Goal: Task Accomplishment & Management: Use online tool/utility

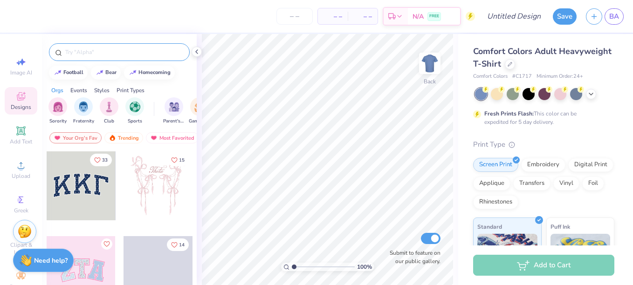
click at [107, 57] on div at bounding box center [119, 52] width 141 height 18
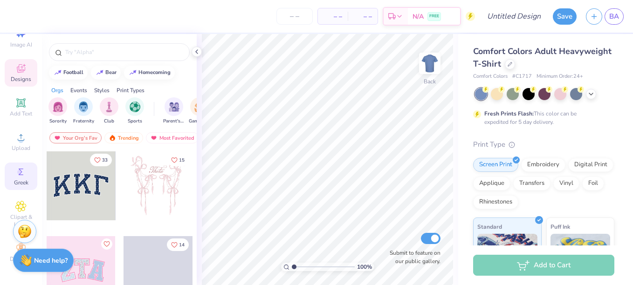
scroll to position [35, 0]
click at [495, 99] on div at bounding box center [497, 93] width 12 height 12
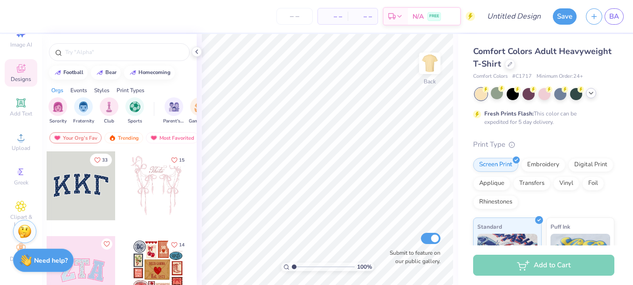
click at [591, 93] on polyline at bounding box center [592, 93] width 4 height 2
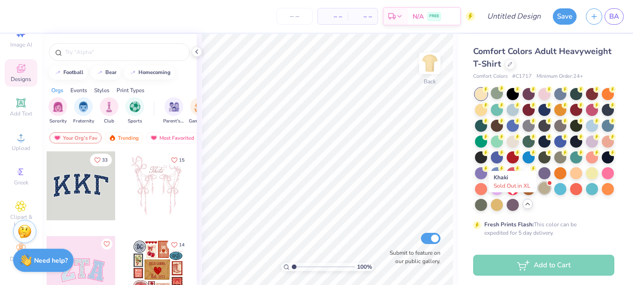
click at [539, 195] on div at bounding box center [545, 188] width 12 height 12
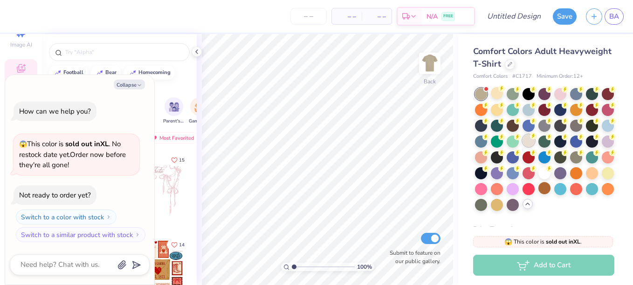
click at [535, 142] on div at bounding box center [529, 141] width 12 height 12
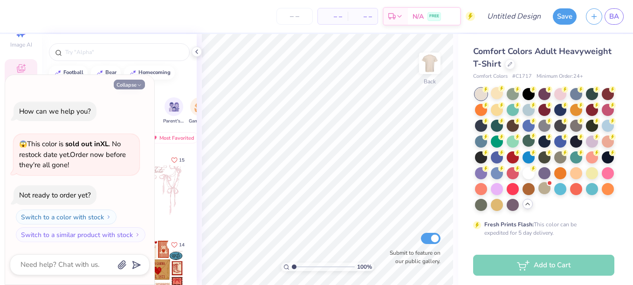
click at [128, 88] on button "Collapse" at bounding box center [129, 85] width 31 height 10
type textarea "x"
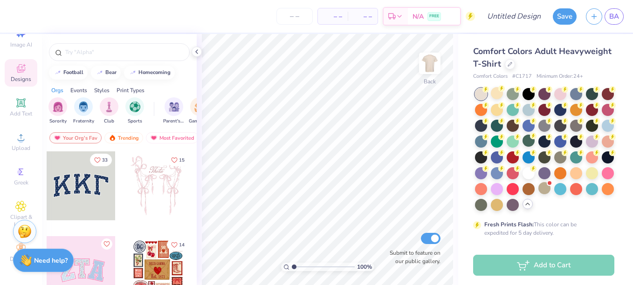
click at [100, 88] on div "Styles" at bounding box center [101, 90] width 15 height 8
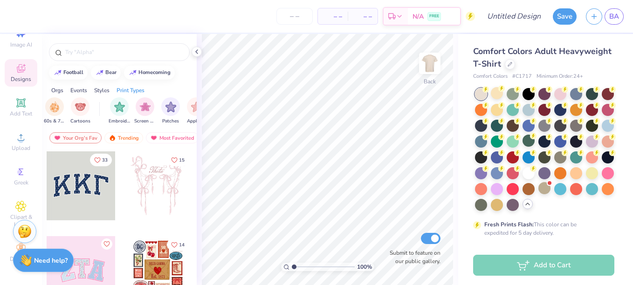
scroll to position [0, 698]
click at [101, 53] on input "text" at bounding box center [123, 52] width 119 height 9
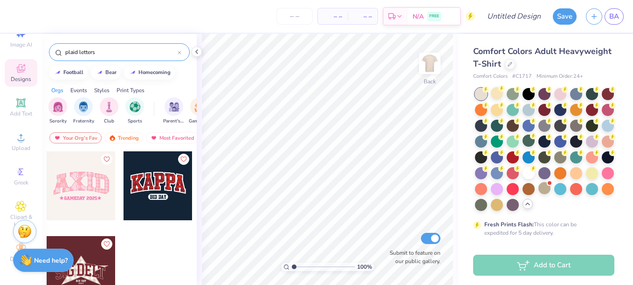
scroll to position [0, 0]
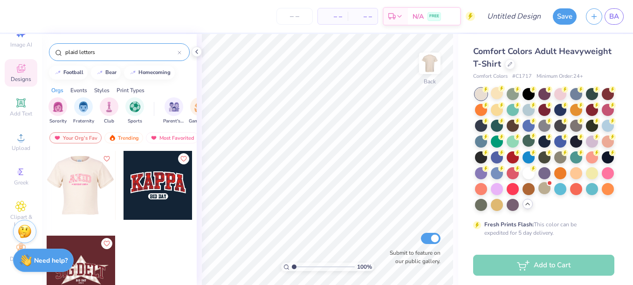
type input "plaid letters"
click at [139, 183] on div at bounding box center [158, 185] width 69 height 69
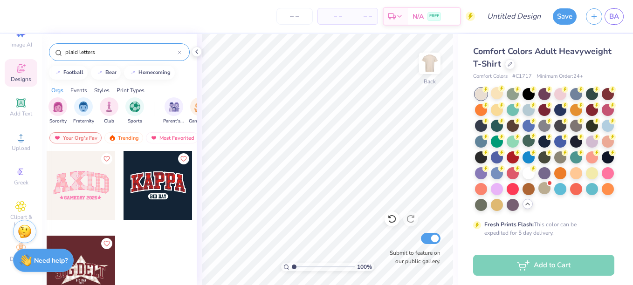
click at [97, 55] on input "plaid letters" at bounding box center [120, 52] width 113 height 9
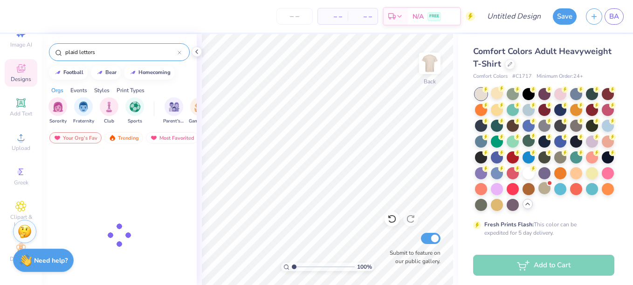
click at [97, 55] on input "plaid letters" at bounding box center [120, 52] width 113 height 9
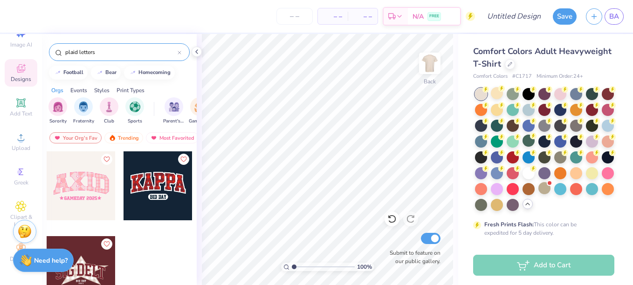
click at [97, 55] on input "plaid letters" at bounding box center [120, 52] width 113 height 9
click at [16, 98] on icon at bounding box center [20, 102] width 9 height 9
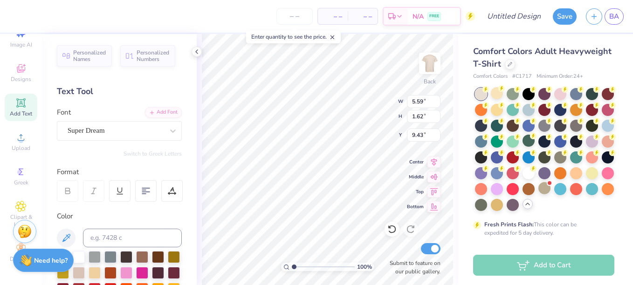
type input "9.43"
click at [134, 128] on div "Super Dream" at bounding box center [116, 131] width 98 height 14
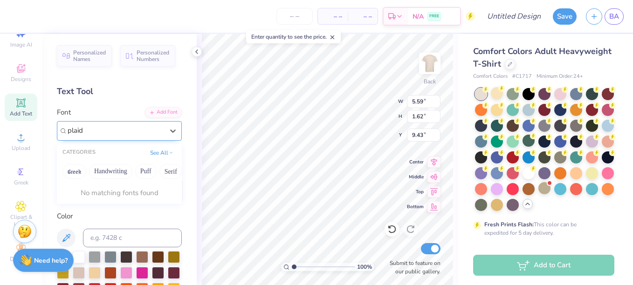
scroll to position [0, 0]
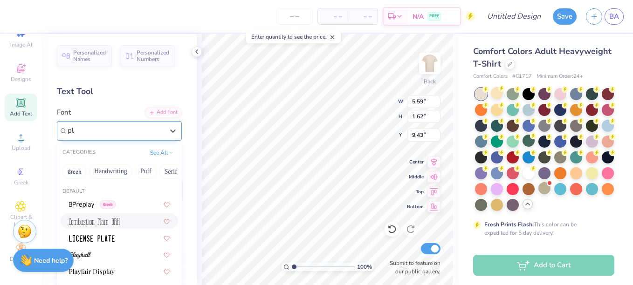
type input "p"
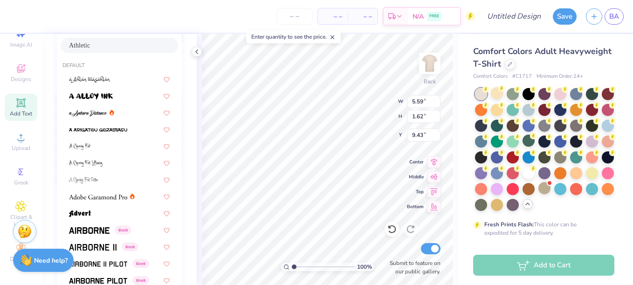
scroll to position [160, 0]
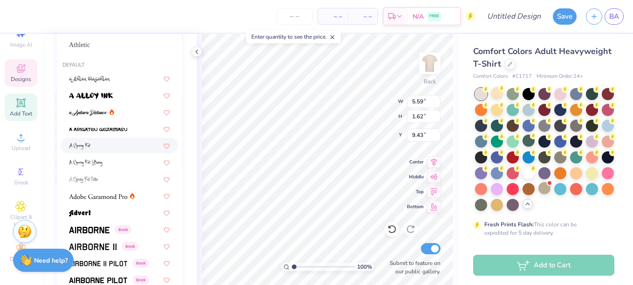
click at [19, 76] on span "Designs" at bounding box center [21, 79] width 21 height 7
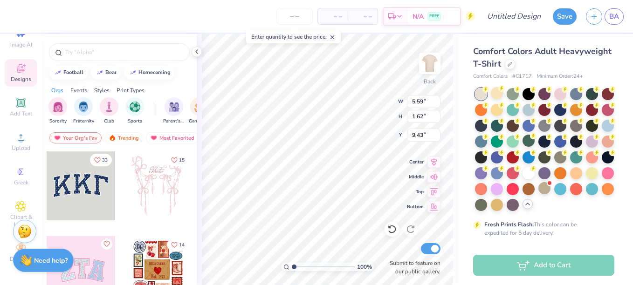
click at [107, 93] on div "Styles" at bounding box center [101, 90] width 15 height 8
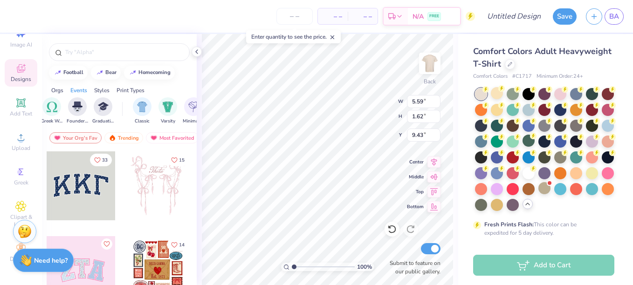
click at [131, 92] on div "Print Types" at bounding box center [131, 90] width 28 height 8
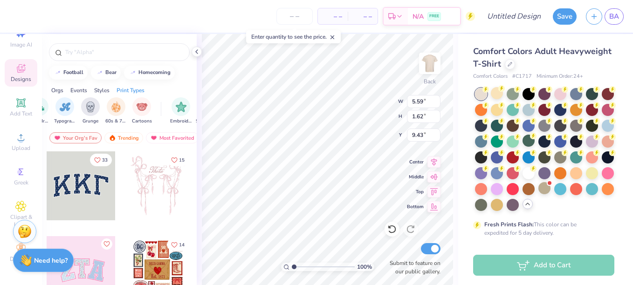
scroll to position [0, 759]
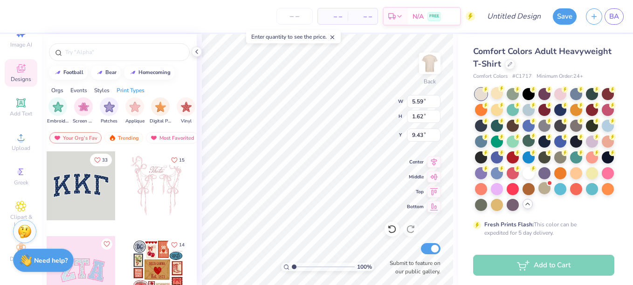
click at [107, 90] on div "Styles" at bounding box center [101, 90] width 15 height 8
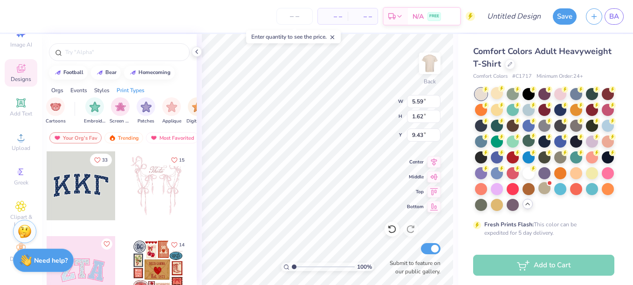
scroll to position [0, 790]
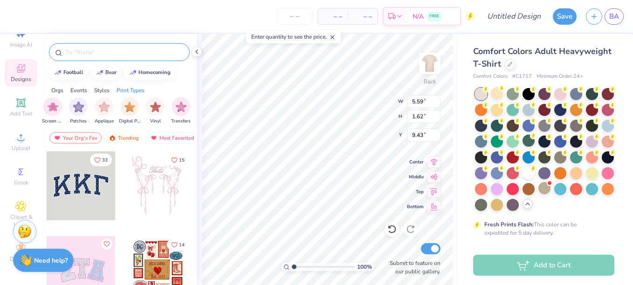
click at [95, 55] on input "text" at bounding box center [123, 52] width 119 height 9
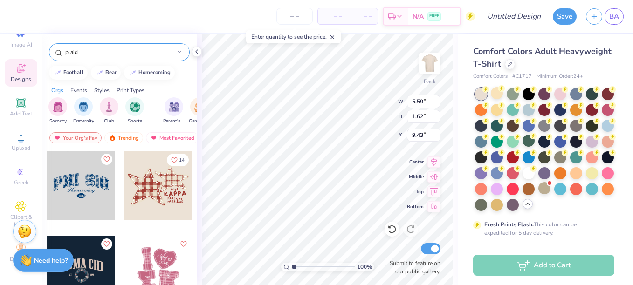
scroll to position [0, 0]
type input "plaid"
click at [79, 180] on div at bounding box center [81, 186] width 69 height 69
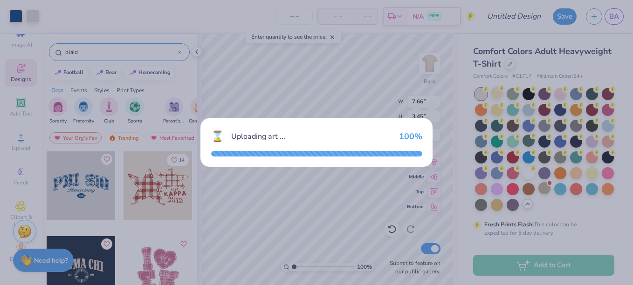
type input "7.66"
type input "3.45"
type input "3.00"
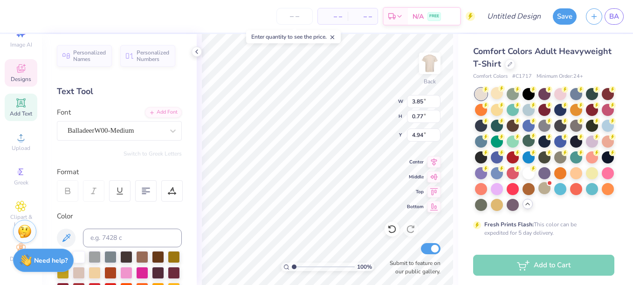
type textarea "Homeoming"
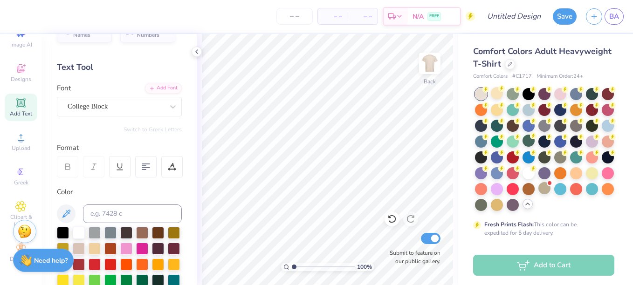
scroll to position [23, 0]
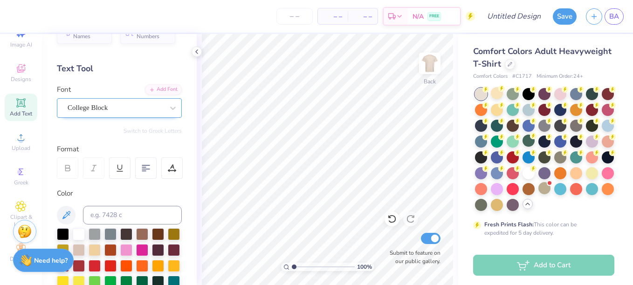
click at [103, 114] on div at bounding box center [116, 108] width 96 height 13
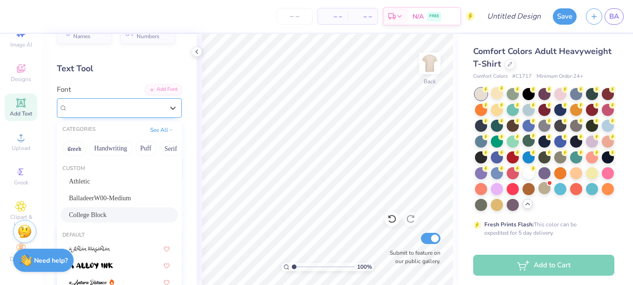
click at [103, 114] on div at bounding box center [116, 108] width 96 height 13
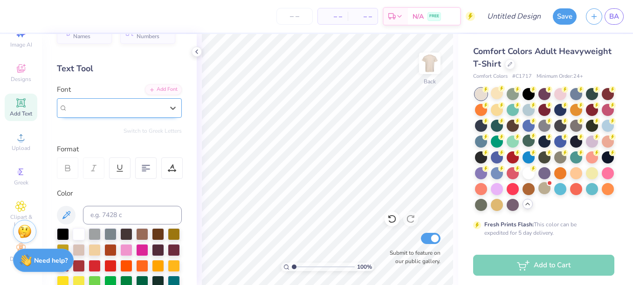
scroll to position [0, 0]
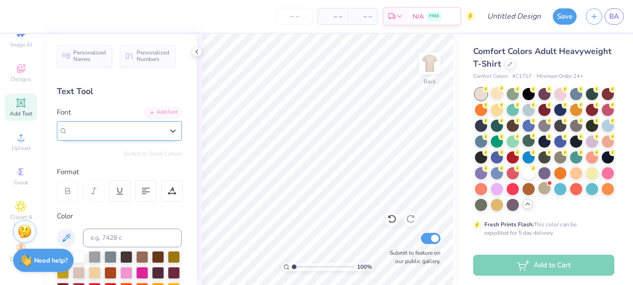
click at [17, 99] on icon at bounding box center [20, 102] width 7 height 7
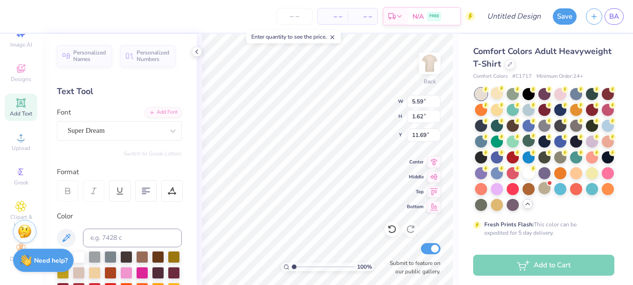
scroll to position [8, 2]
type textarea "Child Life"
click at [118, 137] on div at bounding box center [116, 131] width 96 height 13
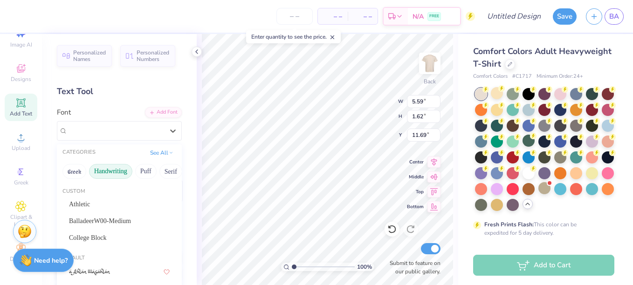
scroll to position [0, 86]
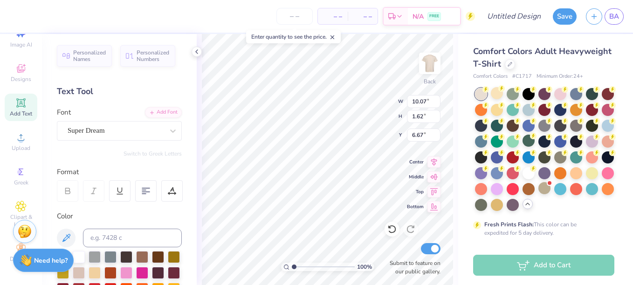
type input "6.67"
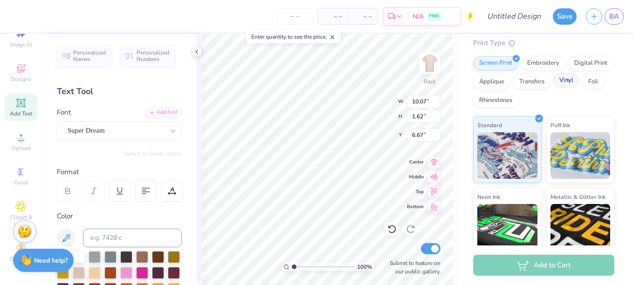
scroll to position [160, 0]
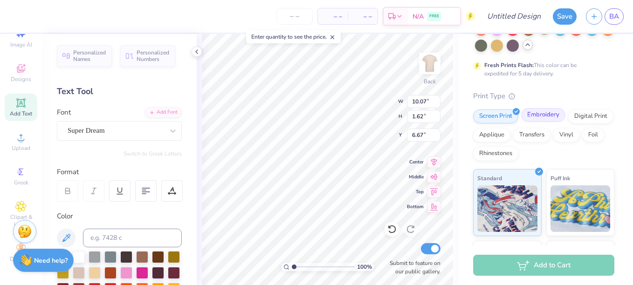
click at [532, 122] on div "Embroidery" at bounding box center [544, 115] width 44 height 14
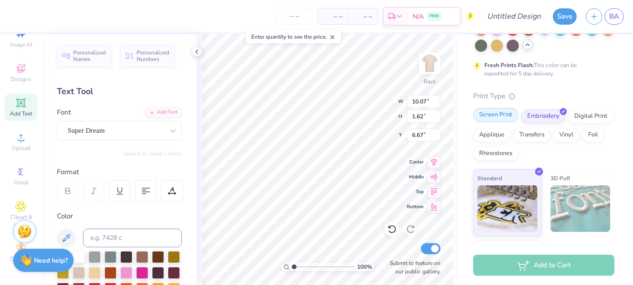
click at [499, 122] on div "Screen Print" at bounding box center [495, 115] width 45 height 14
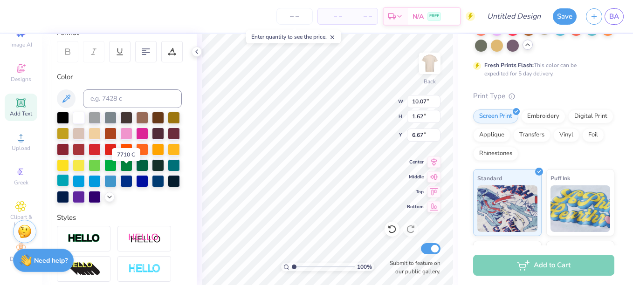
scroll to position [147, 0]
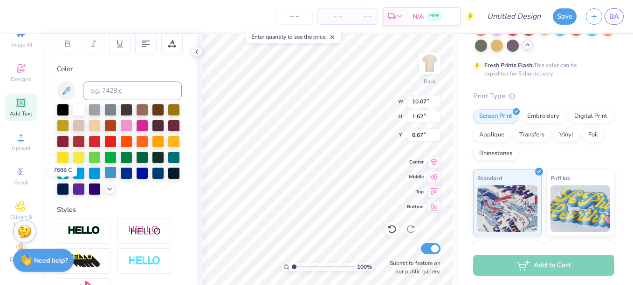
click at [104, 179] on div at bounding box center [110, 173] width 12 height 12
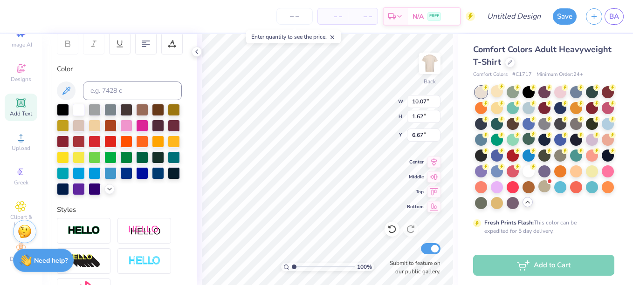
scroll to position [0, 0]
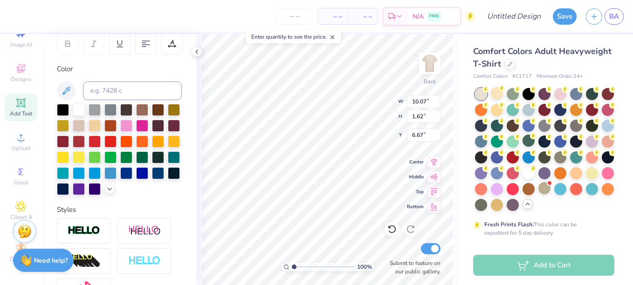
click at [334, 37] on icon at bounding box center [332, 37] width 7 height 7
click at [148, 104] on div at bounding box center [142, 109] width 12 height 12
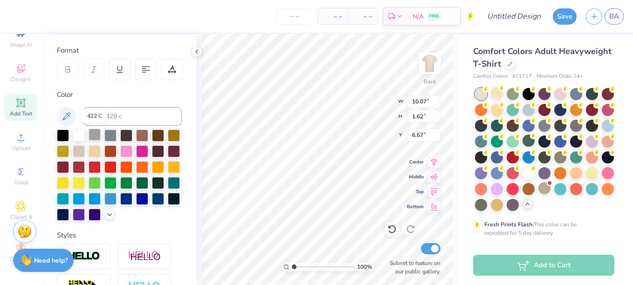
scroll to position [123, 0]
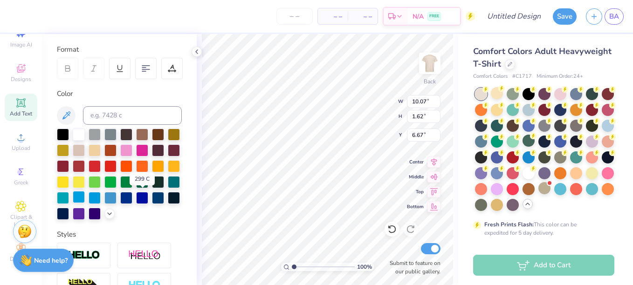
click at [85, 199] on div at bounding box center [79, 197] width 12 height 12
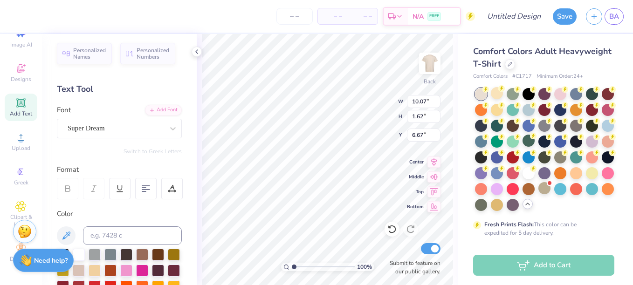
scroll to position [0, 0]
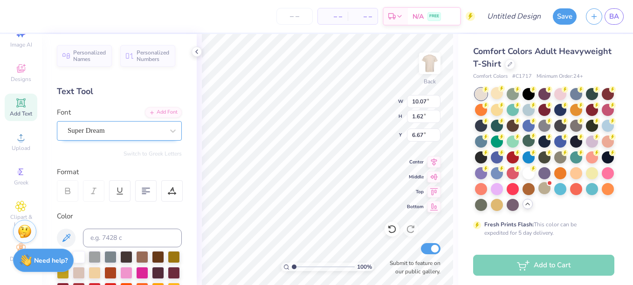
click at [106, 129] on div "Super Dream" at bounding box center [116, 131] width 98 height 14
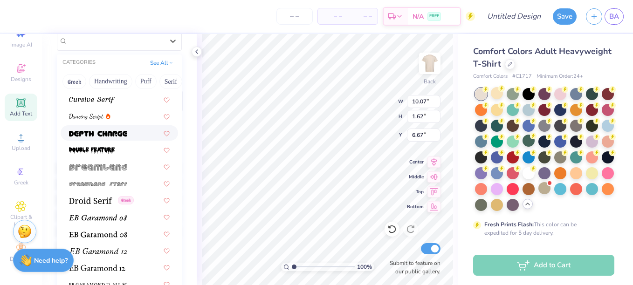
scroll to position [1645, 0]
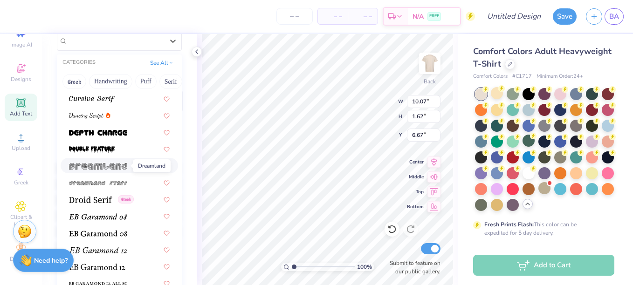
click at [103, 167] on img at bounding box center [98, 166] width 58 height 7
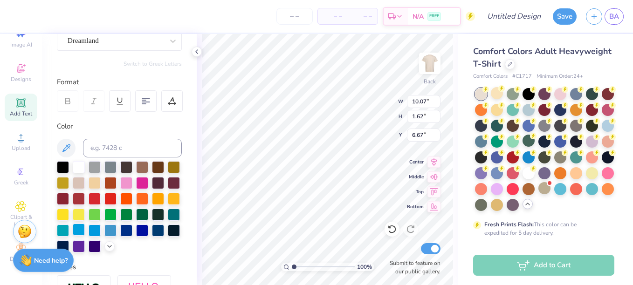
type input "13.29"
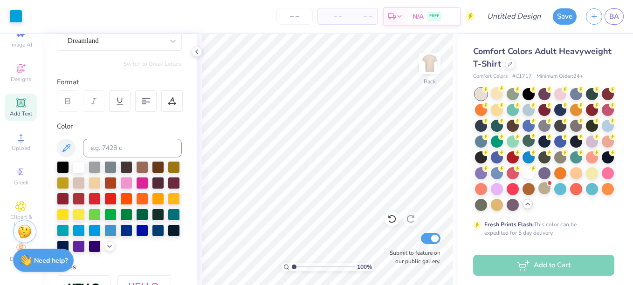
scroll to position [0, 0]
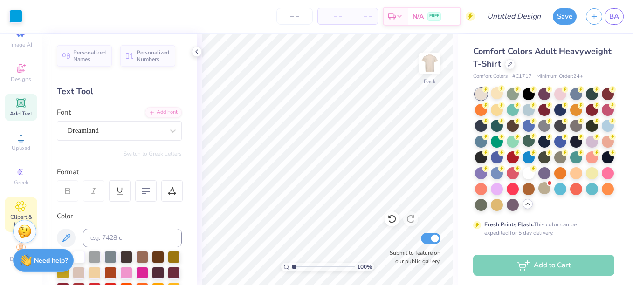
click at [12, 205] on div "Clipart & logos" at bounding box center [21, 214] width 33 height 35
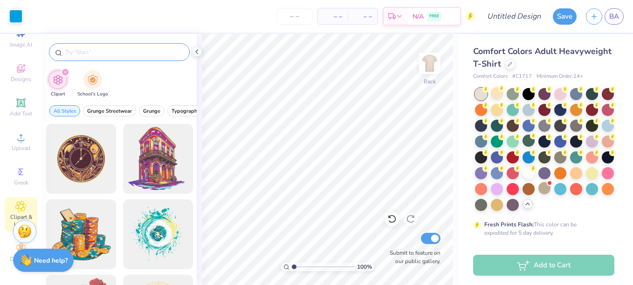
click at [86, 54] on input "text" at bounding box center [123, 52] width 119 height 9
click at [11, 247] on div "Decorate" at bounding box center [21, 253] width 33 height 28
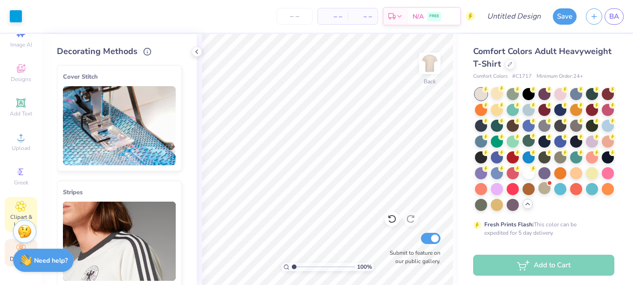
click at [15, 214] on span "Clipart & logos" at bounding box center [21, 221] width 33 height 15
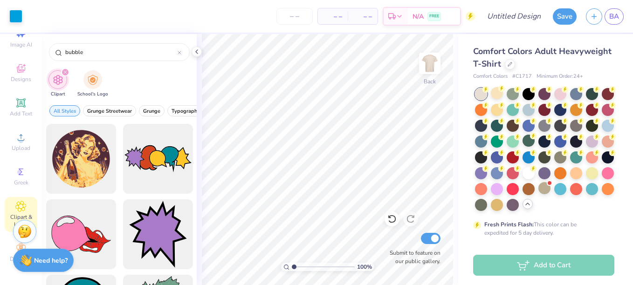
type input "bubble"
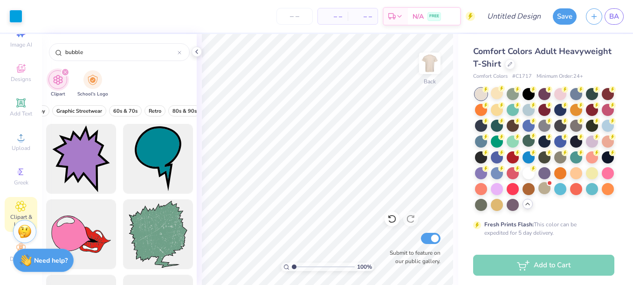
scroll to position [0, 155]
click at [11, 76] on span "Designs" at bounding box center [21, 79] width 21 height 7
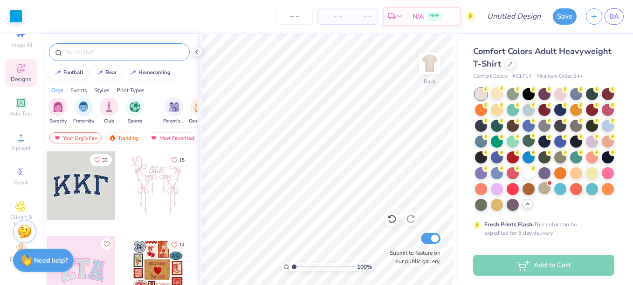
click at [80, 53] on input "text" at bounding box center [123, 52] width 119 height 9
type input "bubbles"
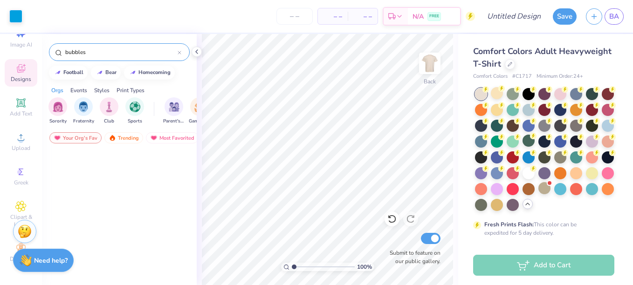
scroll to position [0, 0]
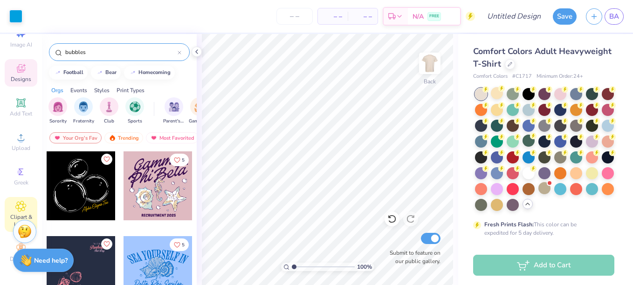
click at [20, 202] on icon at bounding box center [21, 207] width 10 height 10
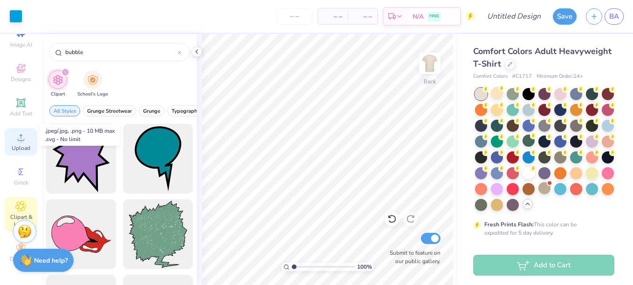
click at [24, 145] on span "Upload" at bounding box center [21, 148] width 19 height 7
click at [16, 145] on span "Upload" at bounding box center [21, 148] width 19 height 7
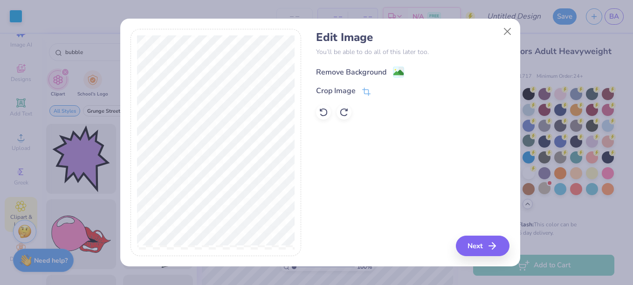
click at [360, 77] on div "Remove Background" at bounding box center [351, 72] width 70 height 11
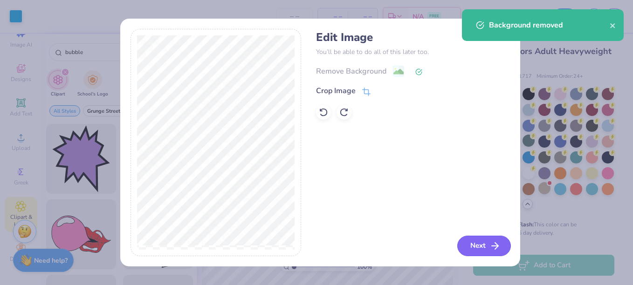
click at [486, 246] on button "Next" at bounding box center [485, 246] width 54 height 21
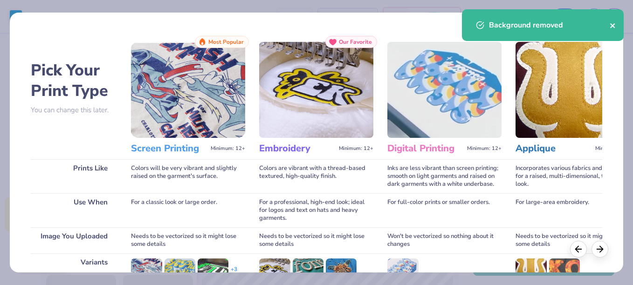
click at [612, 24] on icon "close" at bounding box center [613, 25] width 5 height 5
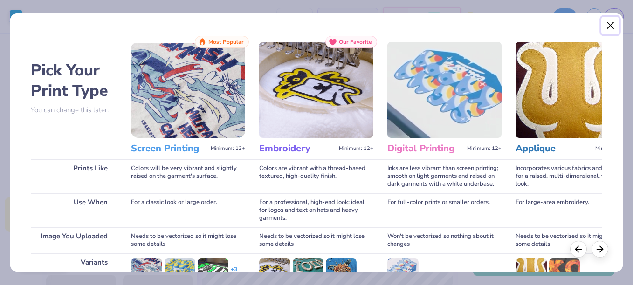
click at [612, 24] on button "Close" at bounding box center [611, 26] width 18 height 18
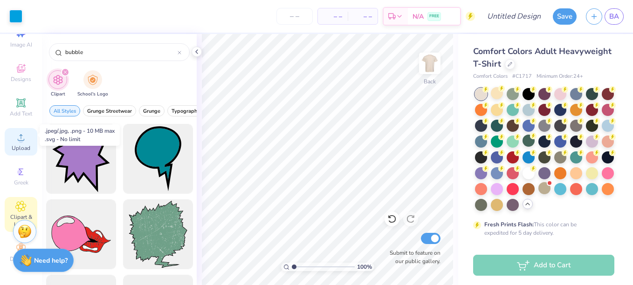
click at [18, 134] on icon at bounding box center [21, 137] width 7 height 7
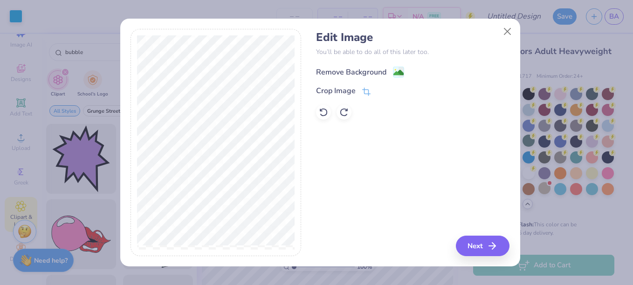
click at [351, 69] on div "Remove Background" at bounding box center [351, 72] width 70 height 11
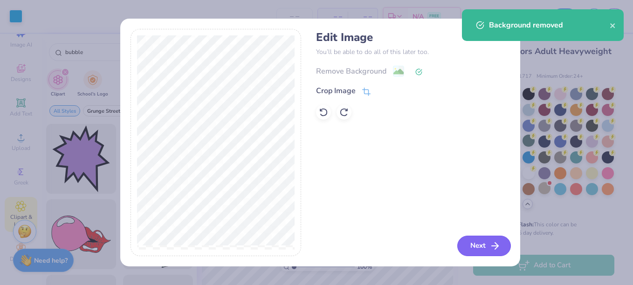
click at [492, 242] on icon "button" at bounding box center [495, 246] width 11 height 11
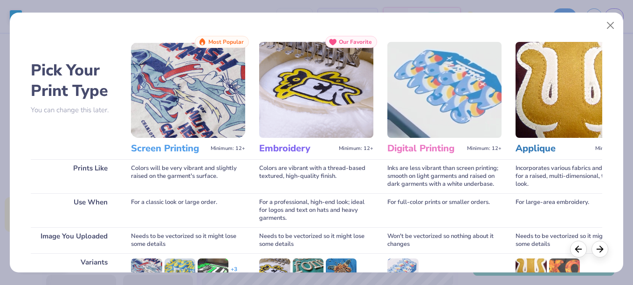
click at [166, 108] on img at bounding box center [188, 90] width 114 height 96
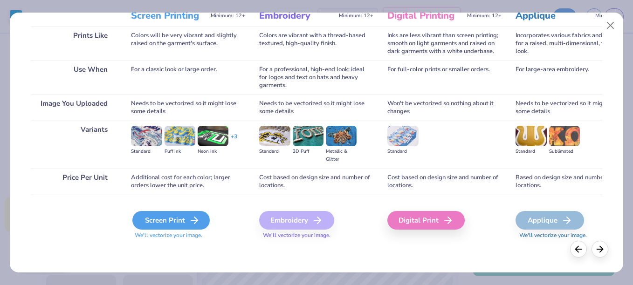
click at [176, 224] on div "Screen Print" at bounding box center [170, 220] width 77 height 19
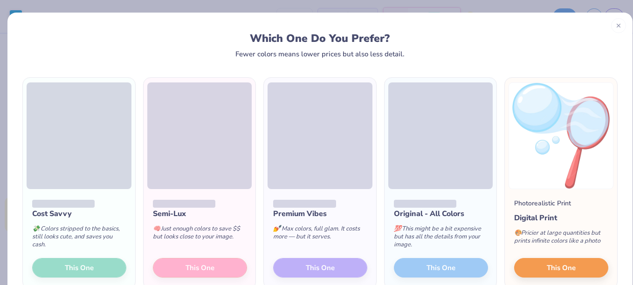
scroll to position [30, 0]
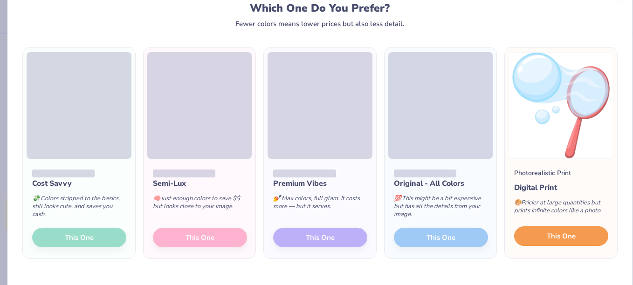
click at [558, 238] on span "This One" at bounding box center [561, 236] width 29 height 11
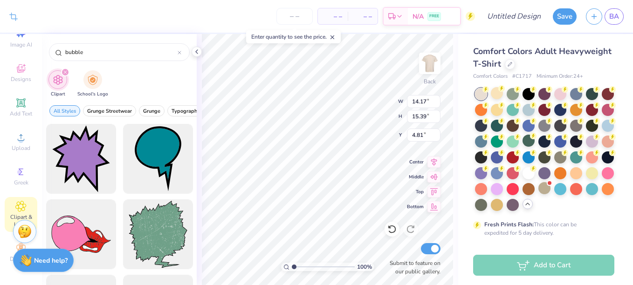
type input "2.92"
type input "3.17"
type input "17.02"
type input "3.00"
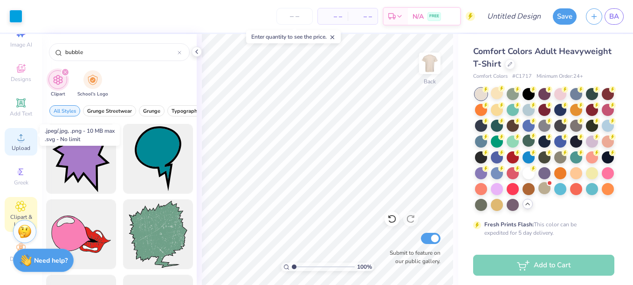
click at [15, 134] on icon at bounding box center [20, 137] width 11 height 11
click at [24, 134] on div "Upload" at bounding box center [21, 142] width 33 height 28
click at [19, 136] on icon at bounding box center [20, 137] width 11 height 11
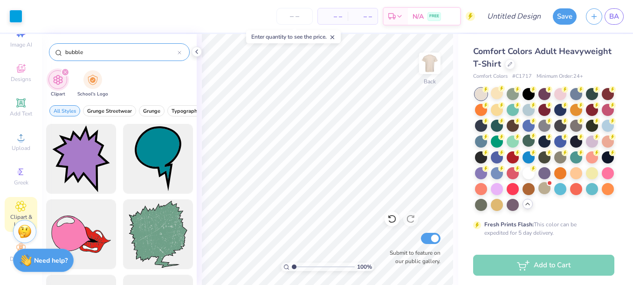
click at [110, 55] on input "bubble" at bounding box center [120, 52] width 113 height 9
type input "pinwheel"
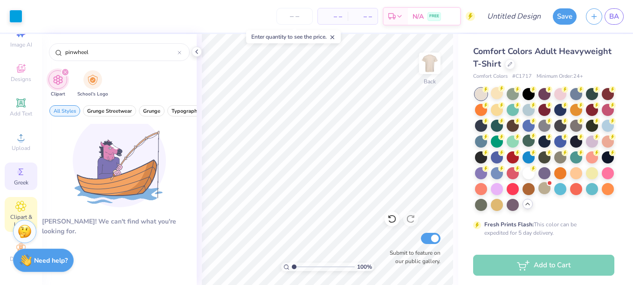
click at [21, 167] on icon at bounding box center [20, 172] width 11 height 11
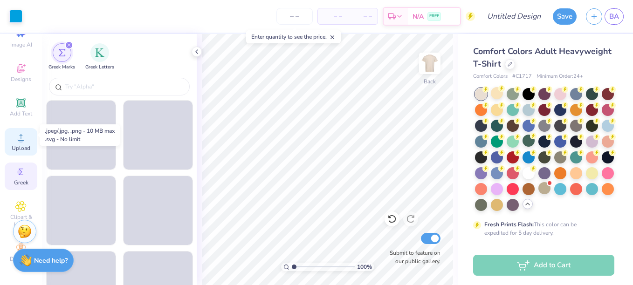
click at [19, 138] on circle at bounding box center [20, 140] width 5 height 5
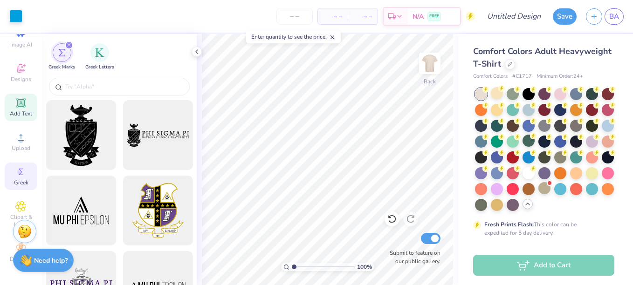
click at [11, 96] on div "Add Text" at bounding box center [21, 108] width 33 height 28
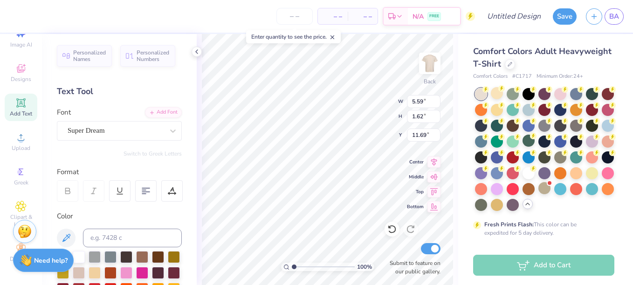
scroll to position [8, 1]
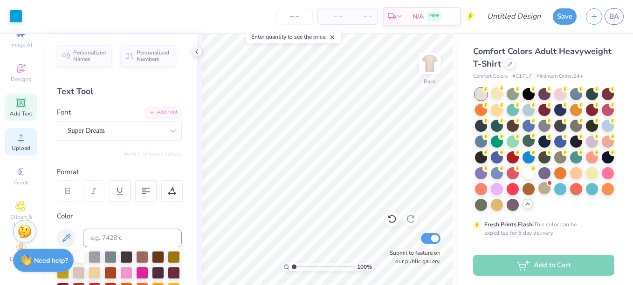
click at [26, 134] on div "Upload" at bounding box center [21, 142] width 33 height 28
click at [15, 132] on icon at bounding box center [20, 137] width 11 height 11
click at [20, 146] on div "Upload" at bounding box center [21, 142] width 33 height 28
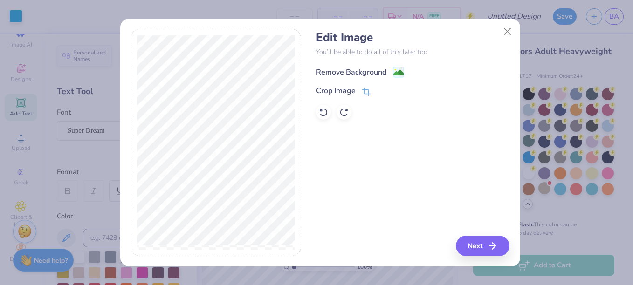
click at [369, 71] on div "Remove Background" at bounding box center [351, 72] width 70 height 11
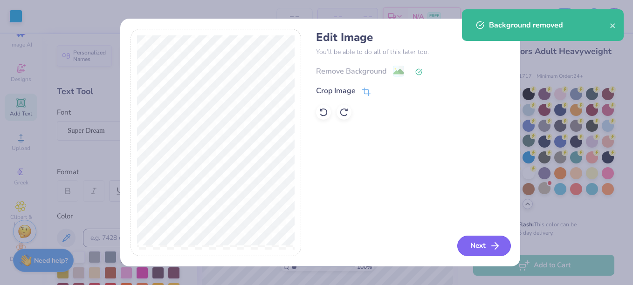
click at [480, 250] on button "Next" at bounding box center [485, 246] width 54 height 21
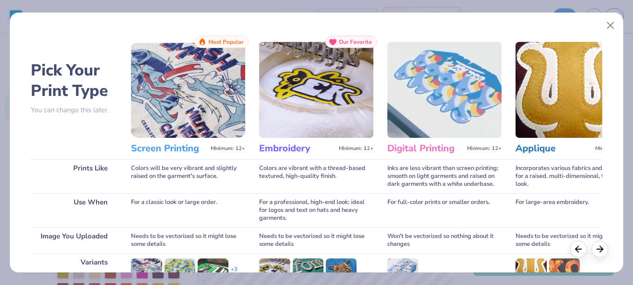
scroll to position [133, 0]
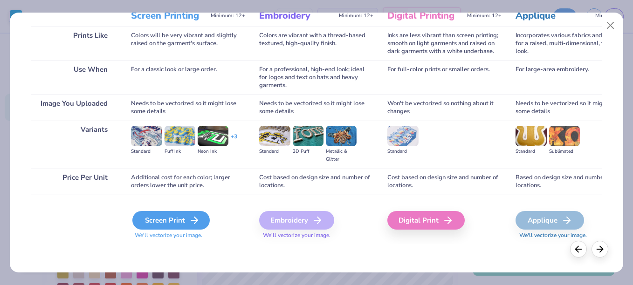
click at [178, 218] on div "Screen Print" at bounding box center [170, 220] width 77 height 19
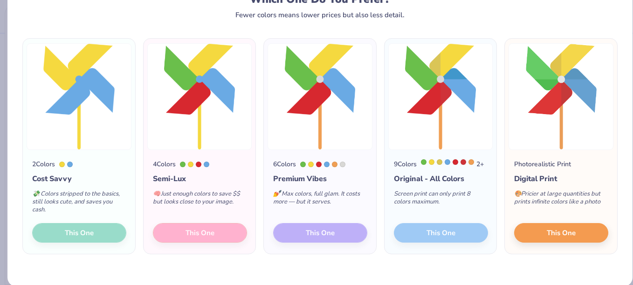
scroll to position [40, 0]
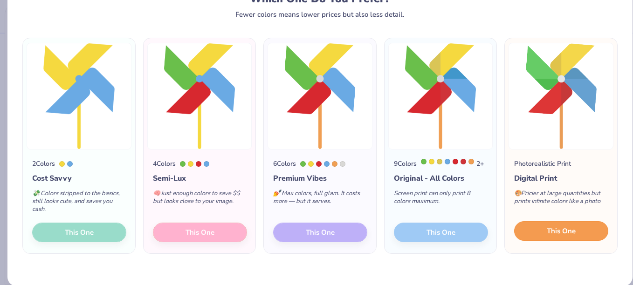
click at [541, 238] on button "This One" at bounding box center [562, 232] width 94 height 20
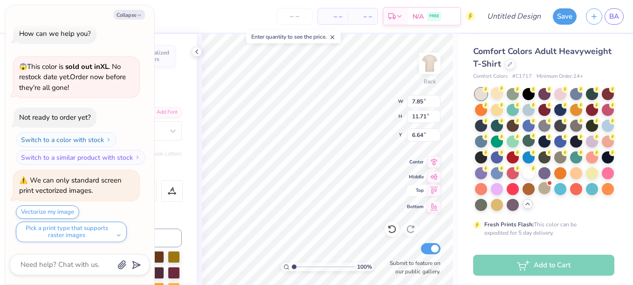
type textarea "x"
type input "2.27"
type input "3.39"
type input "14.97"
type textarea "x"
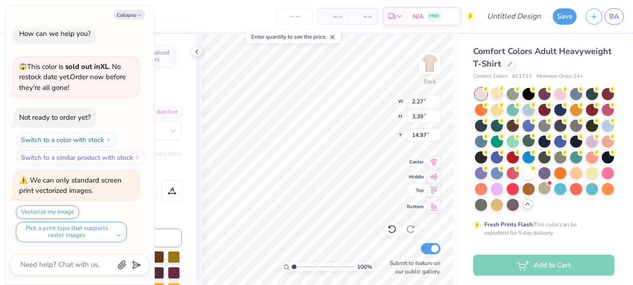
type input "9.11"
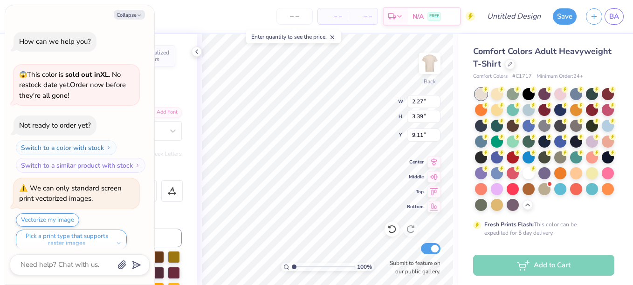
scroll to position [8, 0]
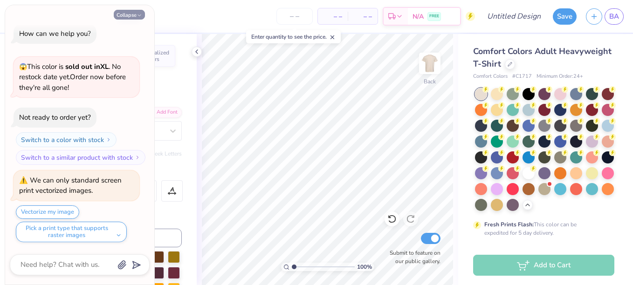
click at [134, 11] on button "Collapse" at bounding box center [129, 15] width 31 height 10
type textarea "x"
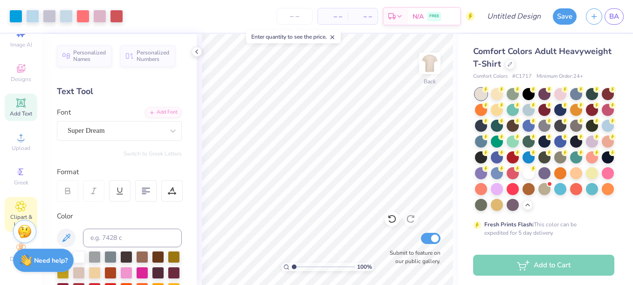
click at [15, 201] on icon at bounding box center [20, 206] width 11 height 11
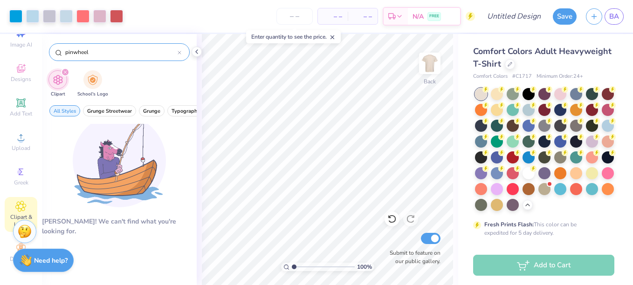
click at [111, 57] on div "pinwheel" at bounding box center [119, 52] width 141 height 18
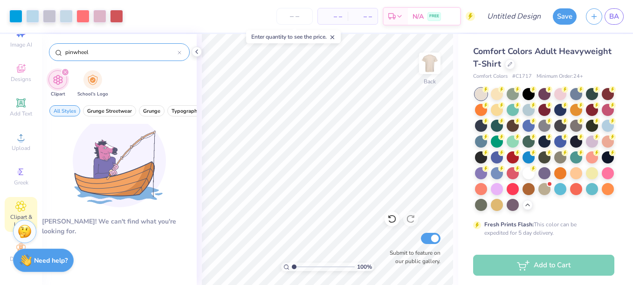
click at [108, 55] on input "pinwheel" at bounding box center [120, 52] width 113 height 9
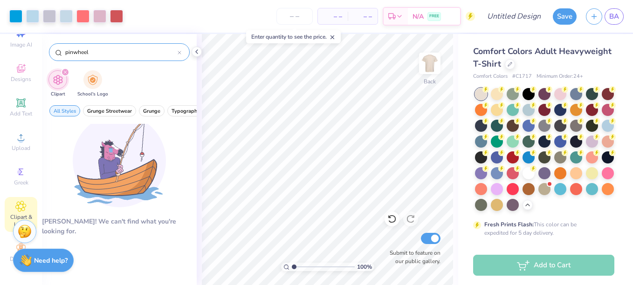
click at [108, 55] on input "pinwheel" at bounding box center [120, 52] width 113 height 9
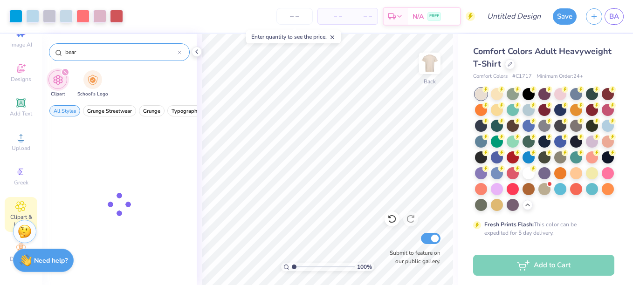
type input "bear"
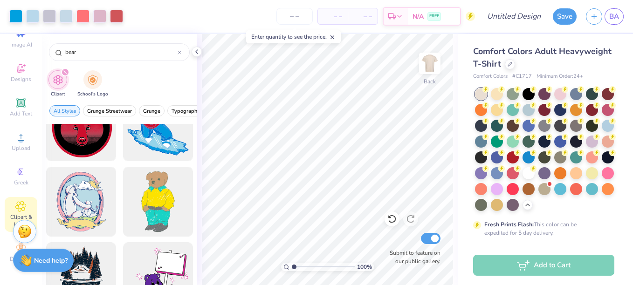
scroll to position [529, 0]
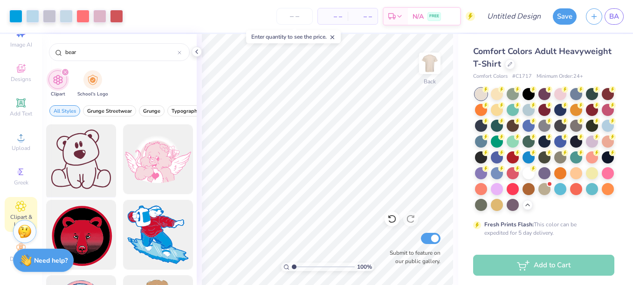
click at [83, 166] on div at bounding box center [80, 159] width 77 height 77
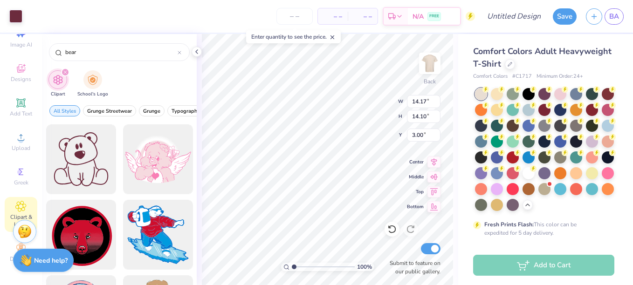
type input "3.59"
type input "3.57"
type input "13.52"
type input "3.48"
type input "3.46"
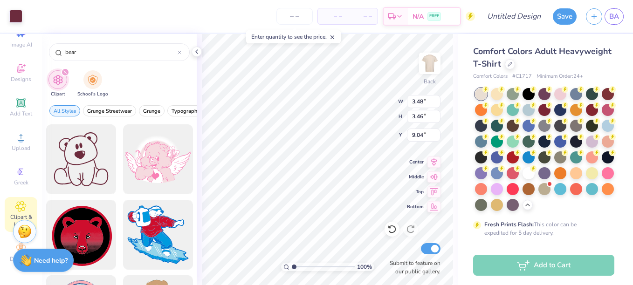
type input "8.12"
type input "3.46"
type input "3.44"
type input "8.21"
type input "2.36"
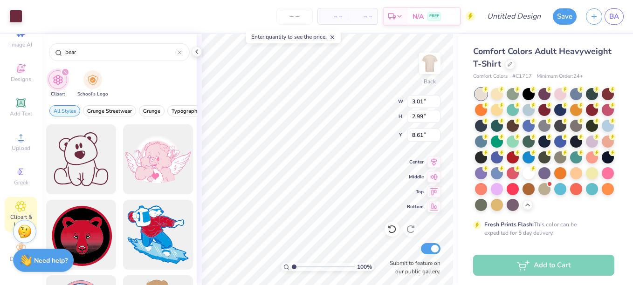
type input "2.34"
type input "8.94"
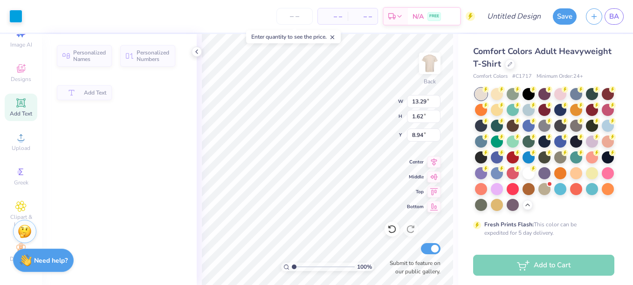
type input "13.29"
type input "1.62"
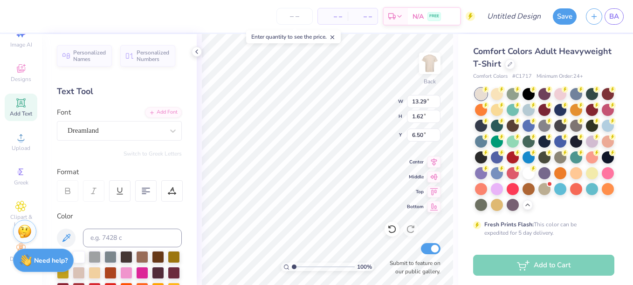
type input "6.16"
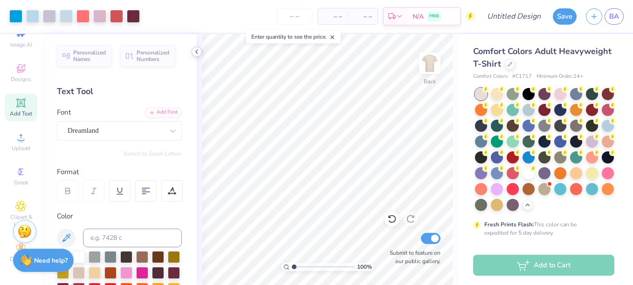
click at [196, 52] on polyline at bounding box center [197, 52] width 2 height 4
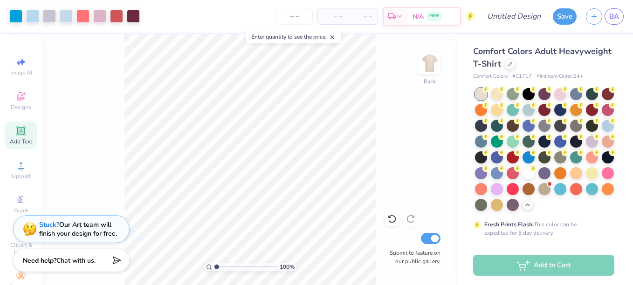
scroll to position [35, 0]
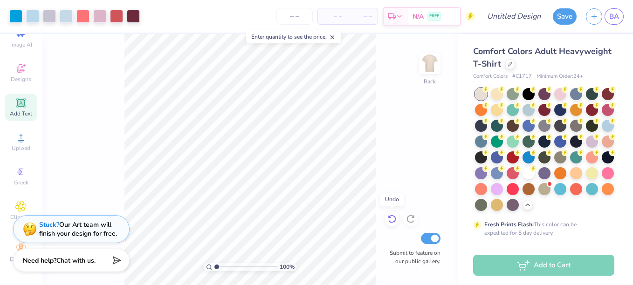
click at [387, 221] on div at bounding box center [392, 219] width 15 height 15
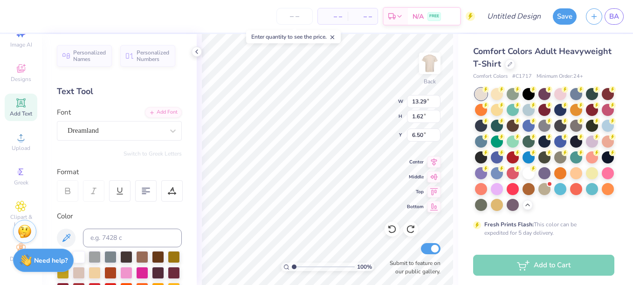
scroll to position [8, 2]
type textarea "Child Life"
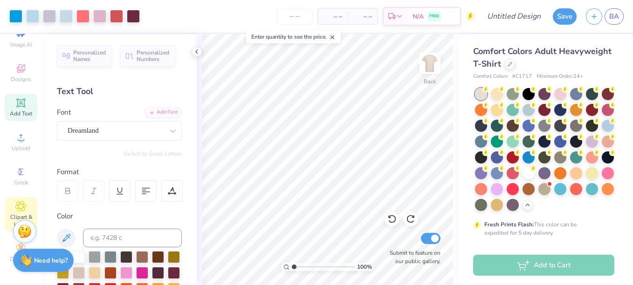
click at [22, 201] on icon at bounding box center [20, 206] width 11 height 11
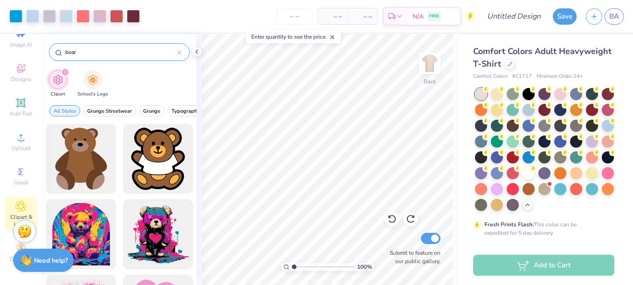
click at [108, 48] on input "bear" at bounding box center [120, 52] width 113 height 9
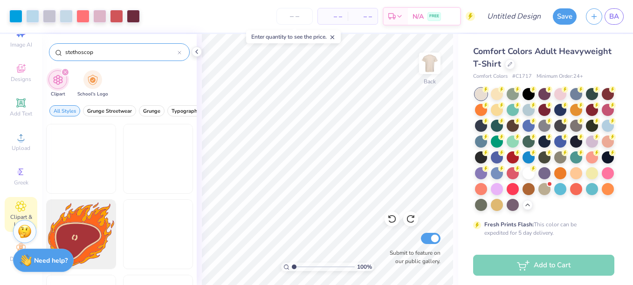
type input "stethoscope"
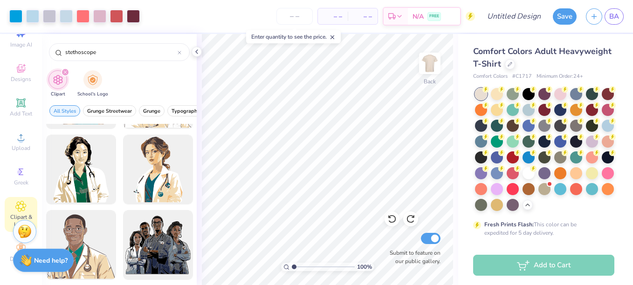
scroll to position [0, 0]
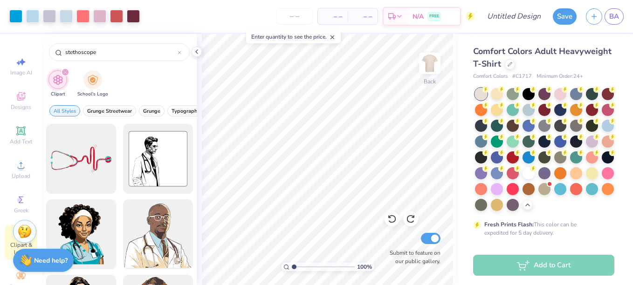
scroll to position [35, 0]
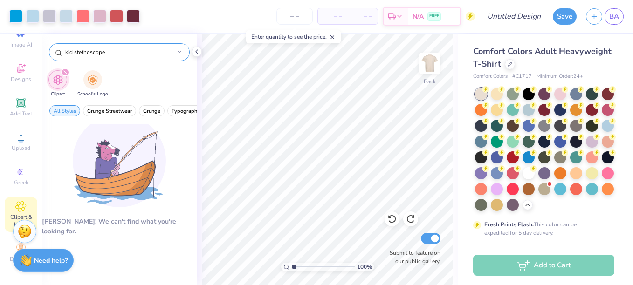
click at [63, 53] on div "kid stethoscope" at bounding box center [119, 52] width 141 height 18
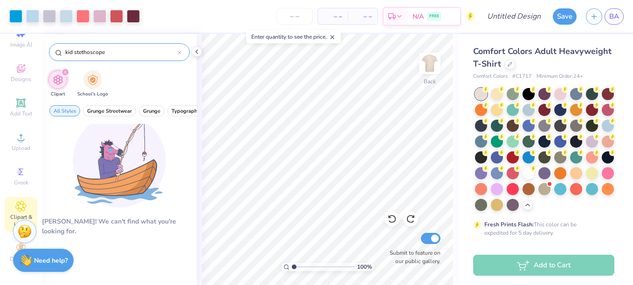
click at [63, 53] on div "kid stethoscope" at bounding box center [119, 52] width 141 height 18
click at [71, 53] on input "kid stethoscope" at bounding box center [120, 52] width 113 height 9
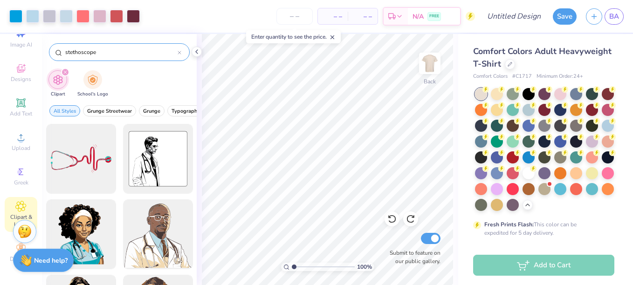
click at [71, 53] on input "stethoscope" at bounding box center [120, 52] width 113 height 9
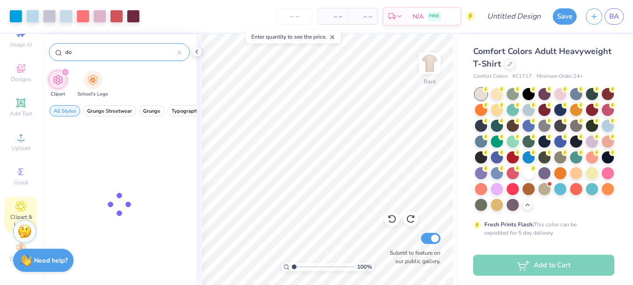
type input "d"
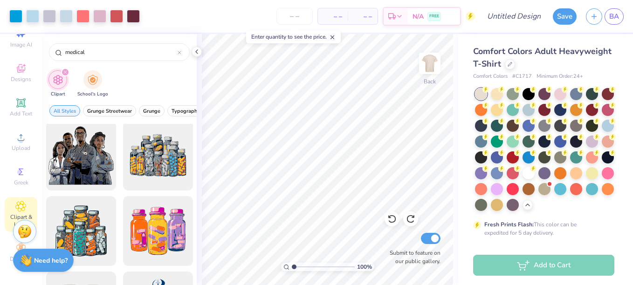
scroll to position [1198, 0]
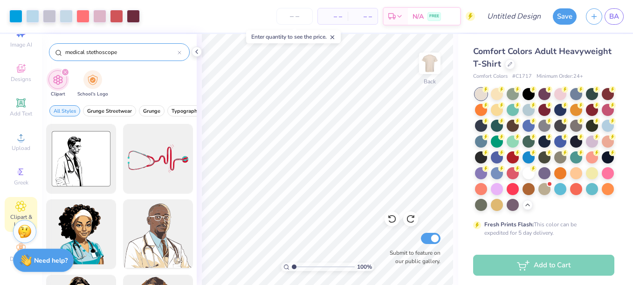
type input "medical stethoscope"
click at [20, 134] on icon at bounding box center [21, 137] width 7 height 7
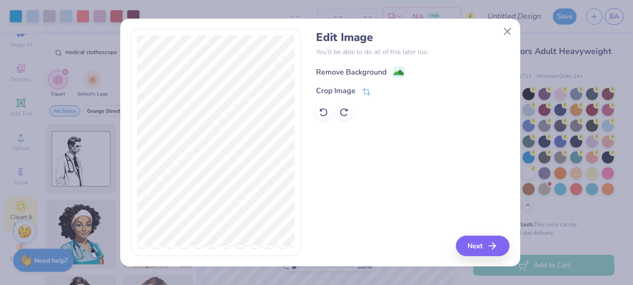
click at [343, 68] on div "Remove Background" at bounding box center [351, 72] width 70 height 11
click at [476, 247] on button "Next" at bounding box center [485, 246] width 54 height 21
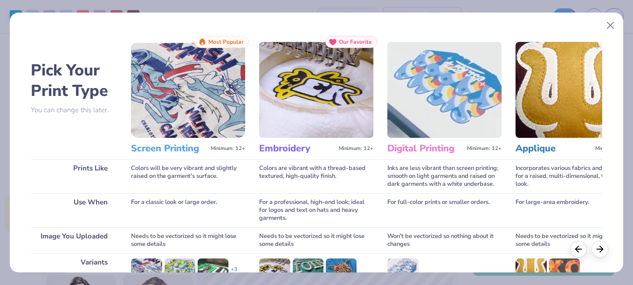
scroll to position [133, 0]
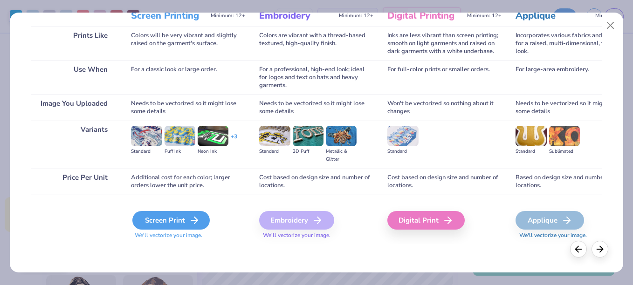
click at [180, 213] on div "Screen Print" at bounding box center [170, 220] width 77 height 19
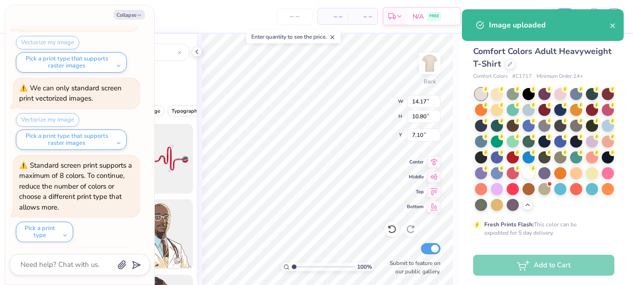
scroll to position [271, 0]
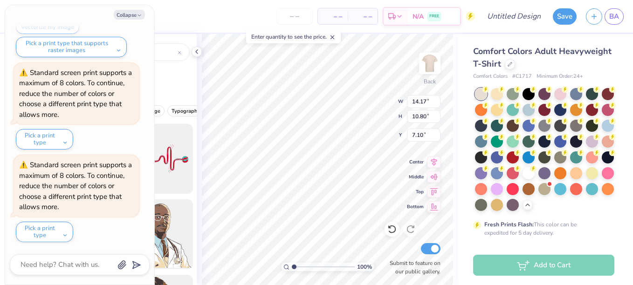
type textarea "x"
type input "3.34"
type input "2.54"
type input "15.36"
type textarea "x"
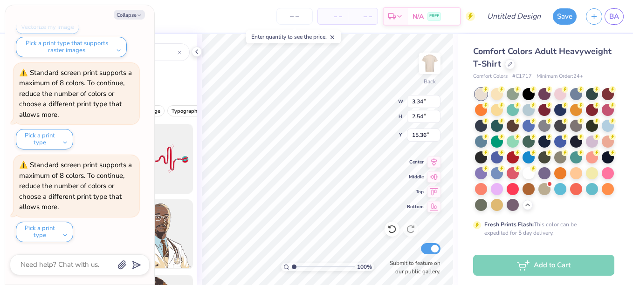
type input "8.14"
type textarea "x"
type input "2.64"
type input "2.01"
type textarea "x"
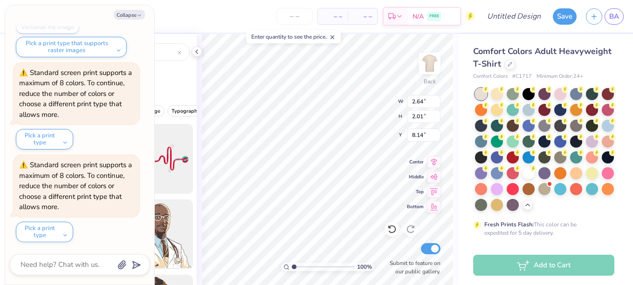
type input "8.94"
type textarea "x"
type input "14.01"
type textarea "x"
type input "4.15"
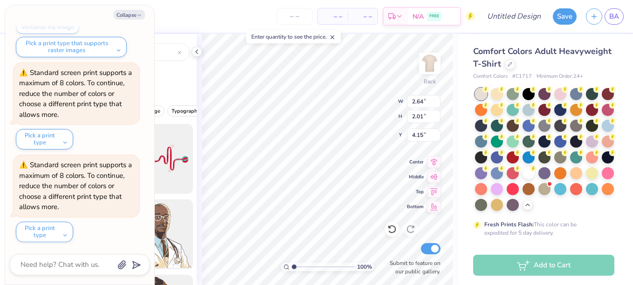
type textarea "x"
type input "2.34"
type input "1.78"
type textarea "x"
type input "4.58"
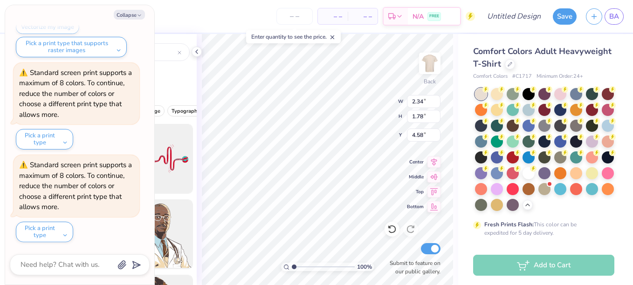
type textarea "x"
type input "2.11"
type textarea "x"
type input "4.38"
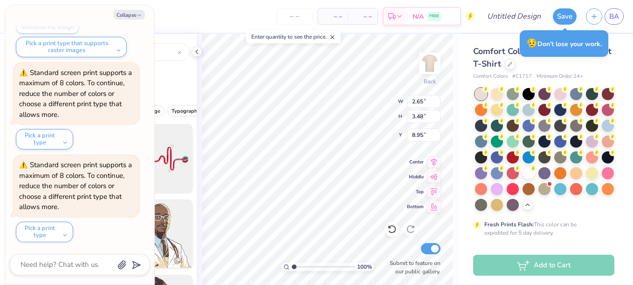
type textarea "x"
type input "9.02"
type textarea "x"
type input "1.91"
type input "2.52"
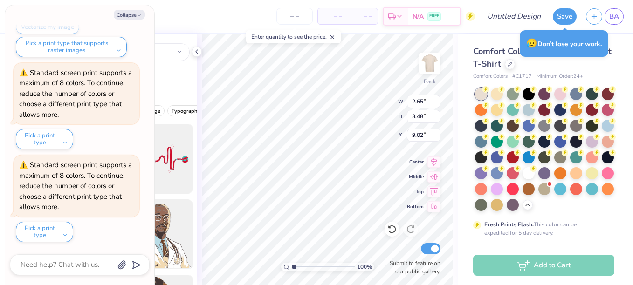
type input "9.17"
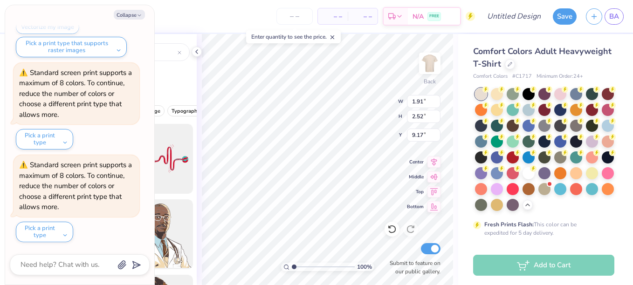
type textarea "x"
type input "9.00"
type textarea "x"
type input "9.11"
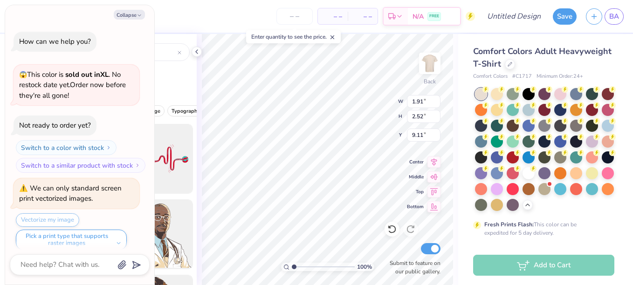
scroll to position [271, 0]
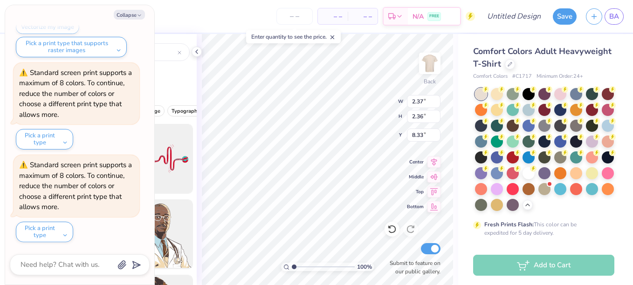
type textarea "x"
type input "1.91"
type input "1.90"
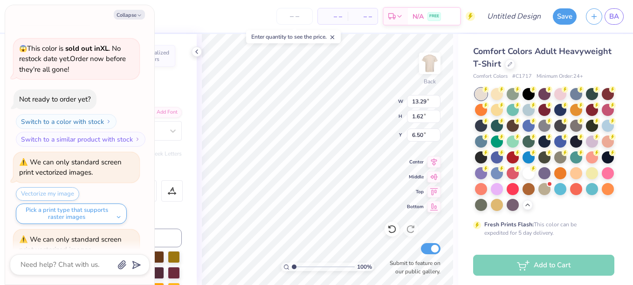
scroll to position [0, 0]
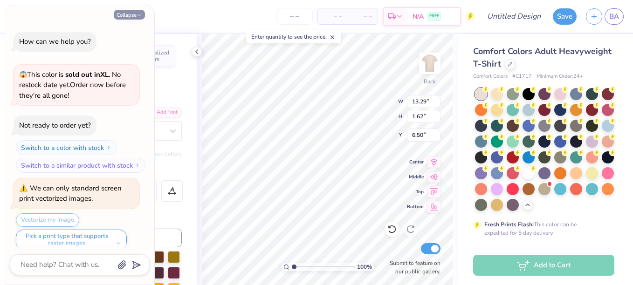
click at [127, 15] on button "Collapse" at bounding box center [129, 15] width 31 height 10
type textarea "x"
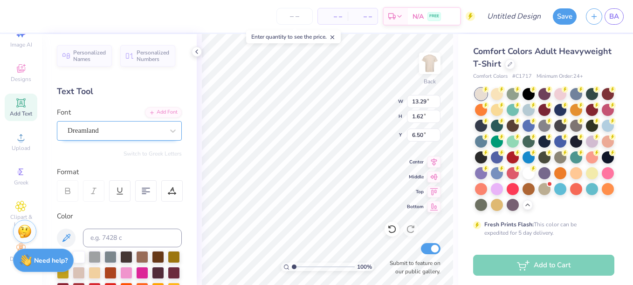
click at [117, 127] on div "Dreamland" at bounding box center [116, 131] width 98 height 14
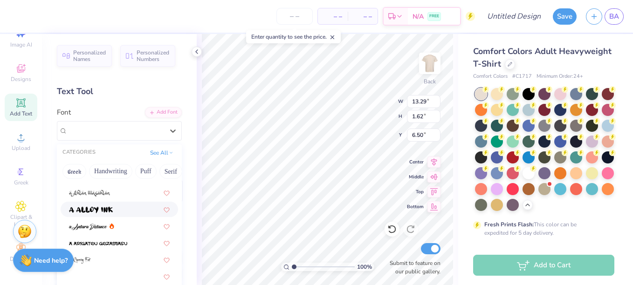
scroll to position [78, 0]
click at [113, 210] on img at bounding box center [91, 211] width 44 height 7
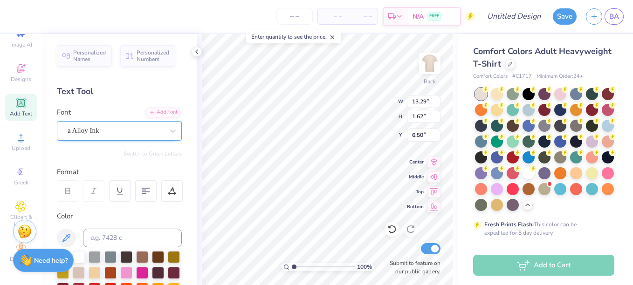
type input "12.48"
type input "1.99"
type input "6.31"
click at [110, 135] on div "a Alloy Ink" at bounding box center [116, 131] width 98 height 14
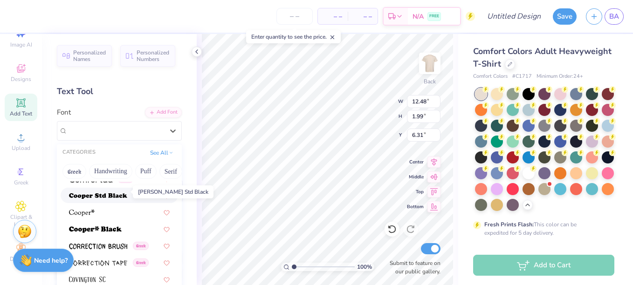
scroll to position [1475, 0]
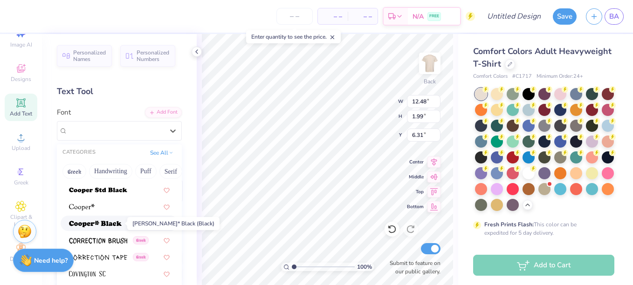
click at [106, 220] on span at bounding box center [95, 224] width 53 height 10
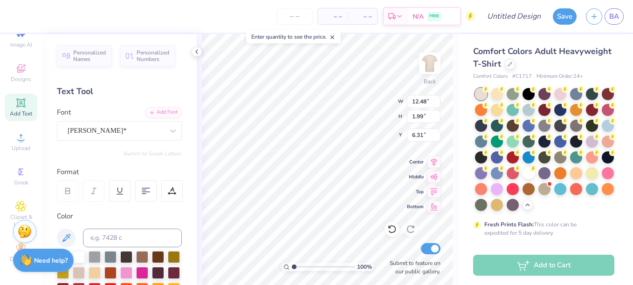
type input "11.54"
type input "1.71"
type input "6.45"
click at [117, 126] on div "Cooper*" at bounding box center [116, 131] width 98 height 14
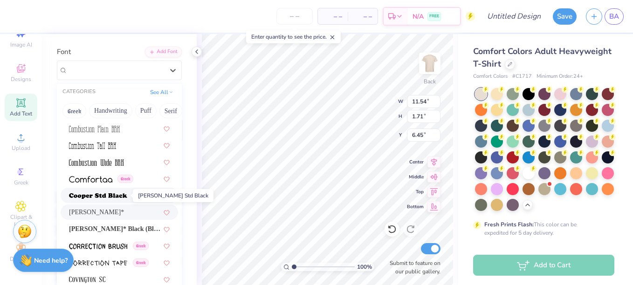
scroll to position [1410, 0]
click at [105, 197] on img at bounding box center [98, 196] width 58 height 7
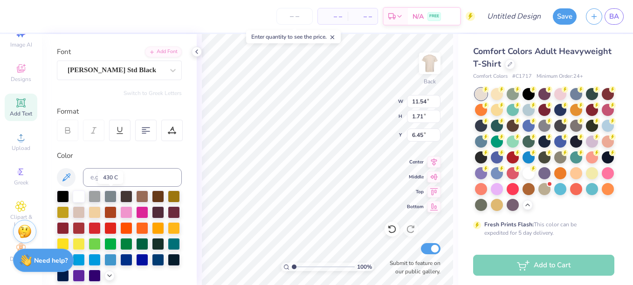
type input "12.09"
type input "1.69"
type input "6.47"
